Goal: Find specific page/section: Find specific page/section

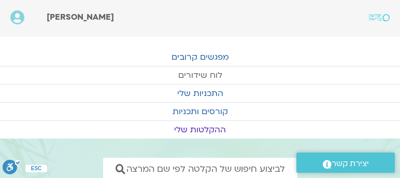
click at [204, 71] on link "לוח שידורים" at bounding box center [200, 75] width 400 height 18
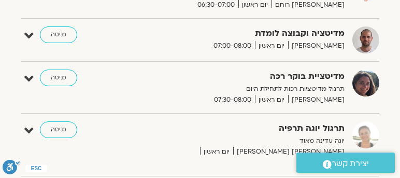
scroll to position [174, 0]
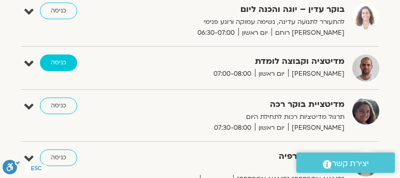
click at [62, 57] on link "כניסה" at bounding box center [58, 62] width 37 height 17
